Goal: Communication & Community: Ask a question

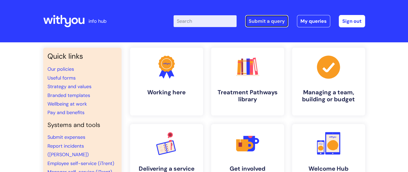
click at [275, 21] on link "Submit a query" at bounding box center [266, 21] width 43 height 12
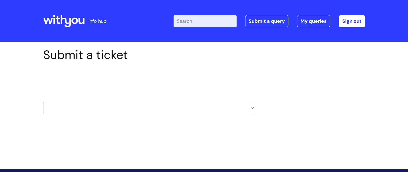
click at [101, 106] on select "HR / People IT and Support Clinical Drug Alerts Finance Accounts Data Support T…" at bounding box center [149, 108] width 212 height 12
select select "it_and_support"
click at [43, 102] on select "HR / People IT and Support Clinical Drug Alerts Finance Accounts Data Support T…" at bounding box center [149, 108] width 212 height 12
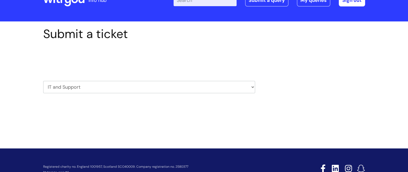
scroll to position [35, 0]
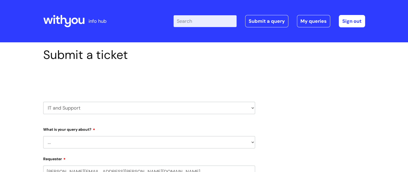
select select "80004286540"
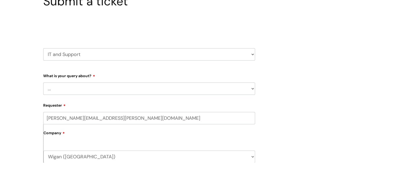
click at [73, 86] on select "... Mobile Phone Reset & MFA Accounts, Starters and Leavers IT Hardware issue I…" at bounding box center [149, 89] width 212 height 12
click at [73, 94] on select "... Mobile Phone Reset & MFA Accounts, Starters and Leavers IT Hardware issue I…" at bounding box center [149, 89] width 212 height 12
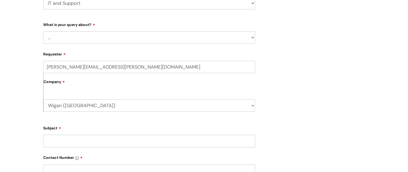
scroll to position [107, 0]
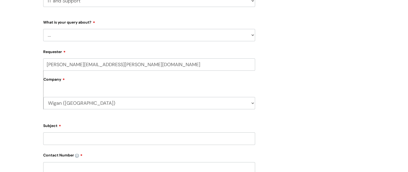
click at [76, 36] on select "... Mobile Phone Reset & MFA Accounts, Starters and Leavers IT Hardware issue I…" at bounding box center [149, 35] width 212 height 12
select select "Something Else"
click at [43, 29] on select "... Mobile Phone Reset & MFA Accounts, Starters and Leavers IT Hardware issue I…" at bounding box center [149, 35] width 212 height 12
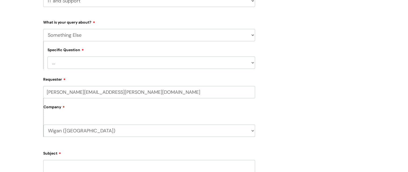
click at [78, 65] on select "... My problem is not listed" at bounding box center [152, 63] width 208 height 12
select select "My problem is not listed"
click at [48, 57] on select "... My problem is not listed" at bounding box center [152, 63] width 208 height 12
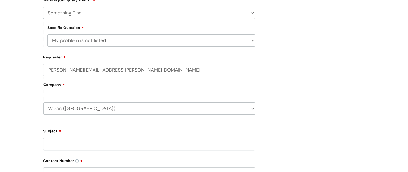
scroll to position [161, 0]
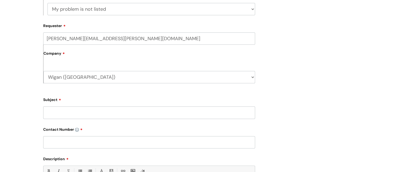
click at [74, 113] on input "Subject" at bounding box center [149, 113] width 212 height 12
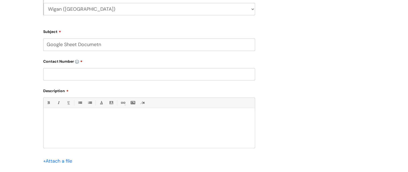
scroll to position [230, 0]
type input "Google Sheet Document"
click at [101, 77] on input "text" at bounding box center [149, 73] width 212 height 12
type input "07850645236"
click at [90, 120] on div at bounding box center [149, 128] width 212 height 37
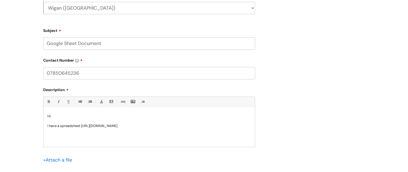
click at [81, 126] on p "I have a spreadsheet [URL][DOMAIN_NAME]" at bounding box center [150, 126] width 204 height 5
click at [161, 129] on p "I have a spreadsheet - [URL][DOMAIN_NAME]" at bounding box center [150, 126] width 204 height 5
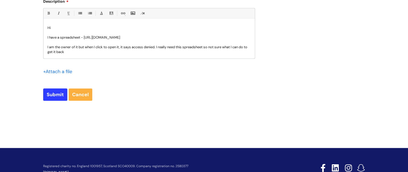
scroll to position [338, 0]
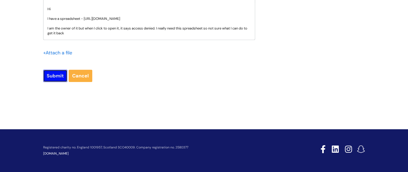
click at [52, 76] on input "Submit" at bounding box center [55, 76] width 24 height 12
type input "Please Wait..."
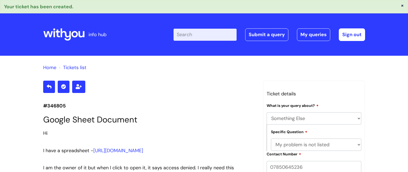
select select "Something Else"
select select "My problem is not listed"
